Goal: Task Accomplishment & Management: Manage account settings

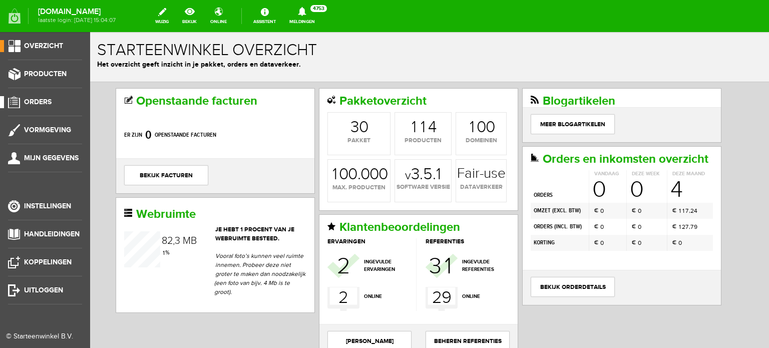
click at [31, 104] on span "Orders" at bounding box center [38, 102] width 28 height 9
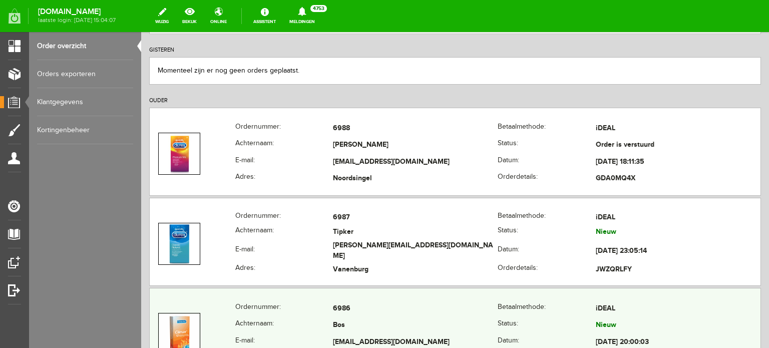
scroll to position [150, 0]
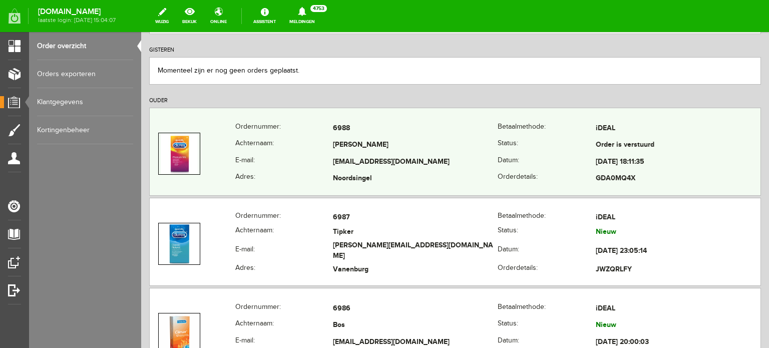
click at [324, 154] on th "E-mail:" at bounding box center [284, 162] width 98 height 17
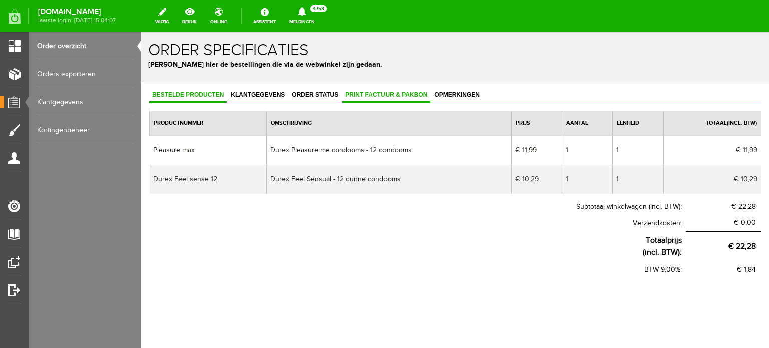
click at [363, 98] on link "Print factuur & pakbon" at bounding box center [386, 95] width 88 height 15
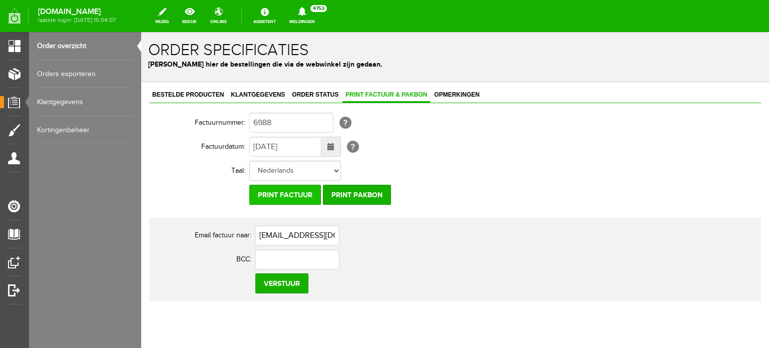
click at [298, 187] on input "Print factuur" at bounding box center [285, 195] width 72 height 20
click at [312, 86] on div "Bestelde producten Klantgegevens Order status Print factuur & pakbon Opmerkinge…" at bounding box center [455, 229] width 628 height 294
click at [313, 96] on span "Order status" at bounding box center [315, 94] width 53 height 7
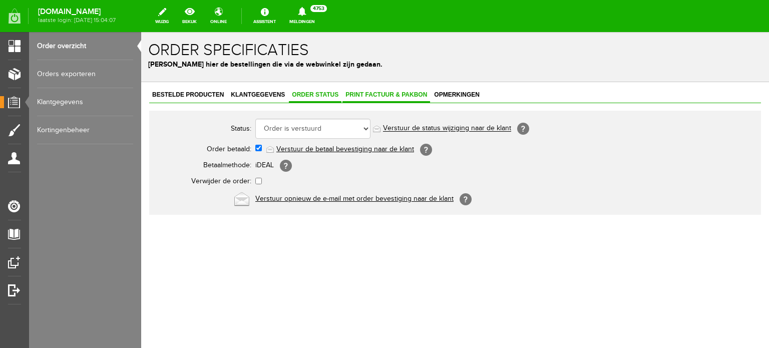
click at [391, 98] on link "Print factuur & pakbon" at bounding box center [386, 95] width 88 height 15
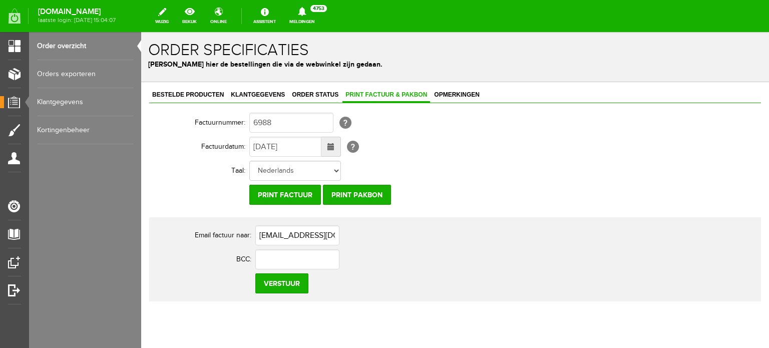
click at [88, 42] on link "Order overzicht" at bounding box center [85, 46] width 96 height 28
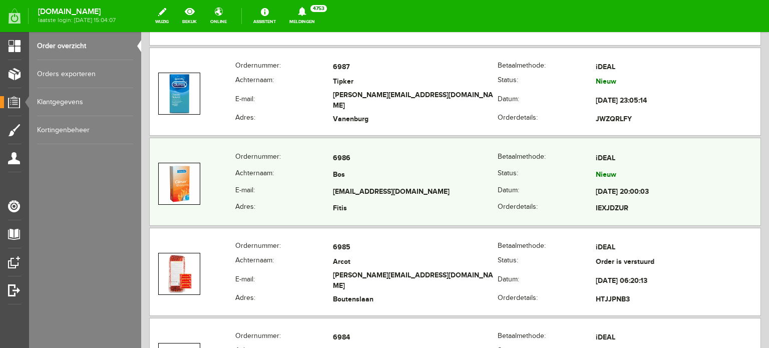
scroll to position [150, 0]
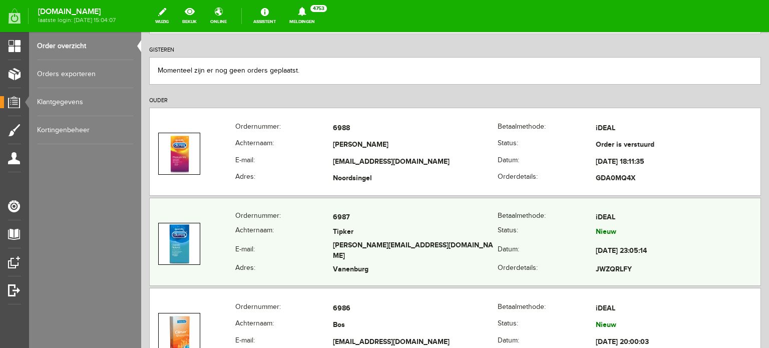
drag, startPoint x: 394, startPoint y: 243, endPoint x: 406, endPoint y: 253, distance: 15.3
click at [393, 243] on td "[PERSON_NAME][EMAIL_ADDRESS][DOMAIN_NAME]" at bounding box center [415, 251] width 165 height 23
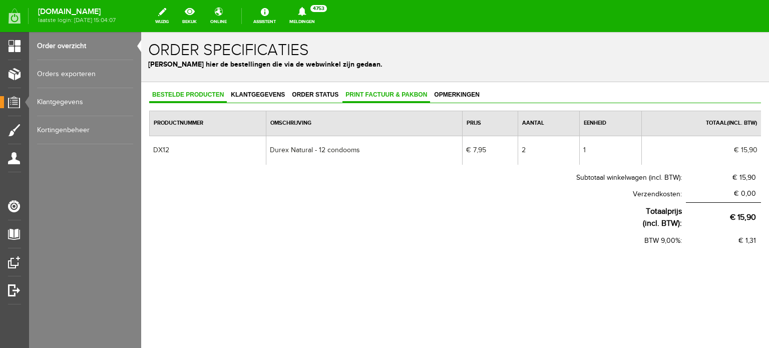
click at [378, 95] on span "Print factuur & pakbon" at bounding box center [386, 94] width 88 height 7
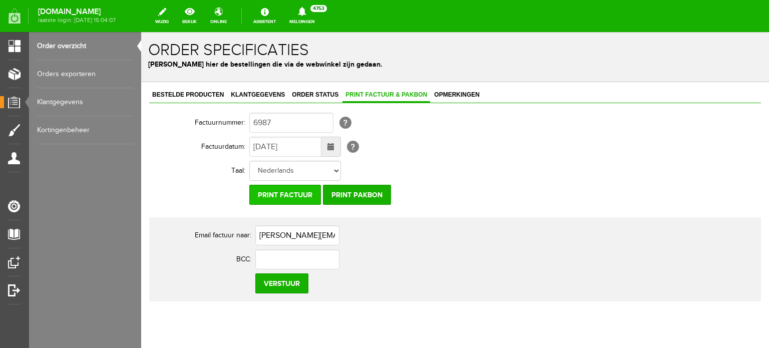
click at [293, 198] on input "Print factuur" at bounding box center [285, 195] width 72 height 20
click at [322, 86] on div "Bestelde producten Klantgegevens Order status Print factuur & pakbon Opmerkinge…" at bounding box center [455, 229] width 628 height 294
click at [318, 96] on span "Order status" at bounding box center [315, 94] width 53 height 7
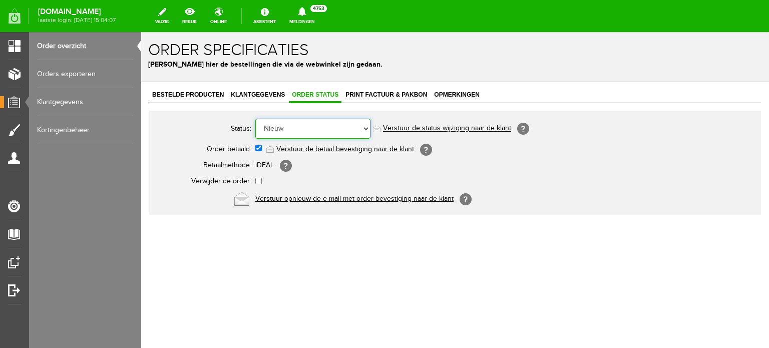
click at [304, 122] on select "Order niet afgerond Nieuw Order in behandeling Wacht op leverancier Wacht op be…" at bounding box center [312, 129] width 115 height 20
select select "5"
click at [255, 119] on select "Order niet afgerond Nieuw Order in behandeling Wacht op leverancier Wacht op be…" at bounding box center [312, 129] width 115 height 20
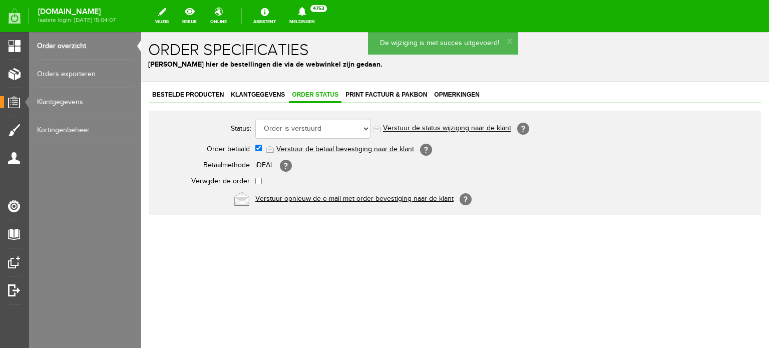
click at [81, 44] on link "Order overzicht" at bounding box center [85, 46] width 96 height 28
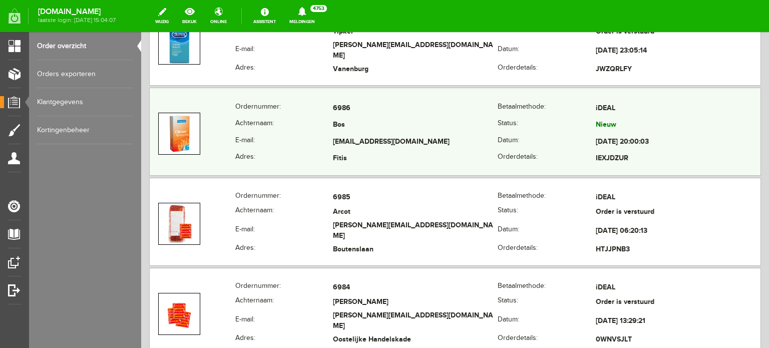
scroll to position [400, 0]
